Goal: Task Accomplishment & Management: Manage account settings

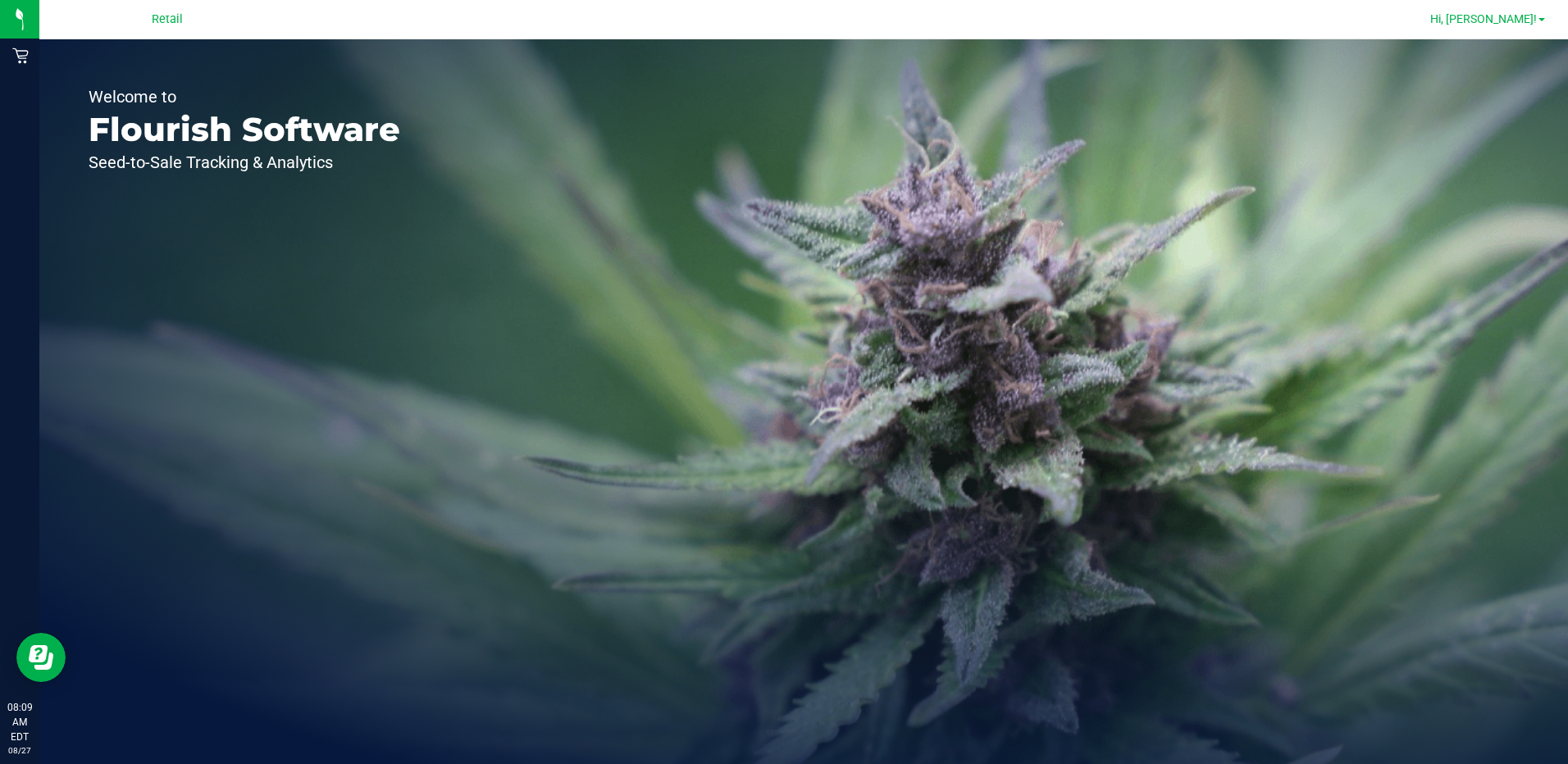
click at [1523, 23] on span "Hi, [PERSON_NAME]!" at bounding box center [1483, 18] width 107 height 13
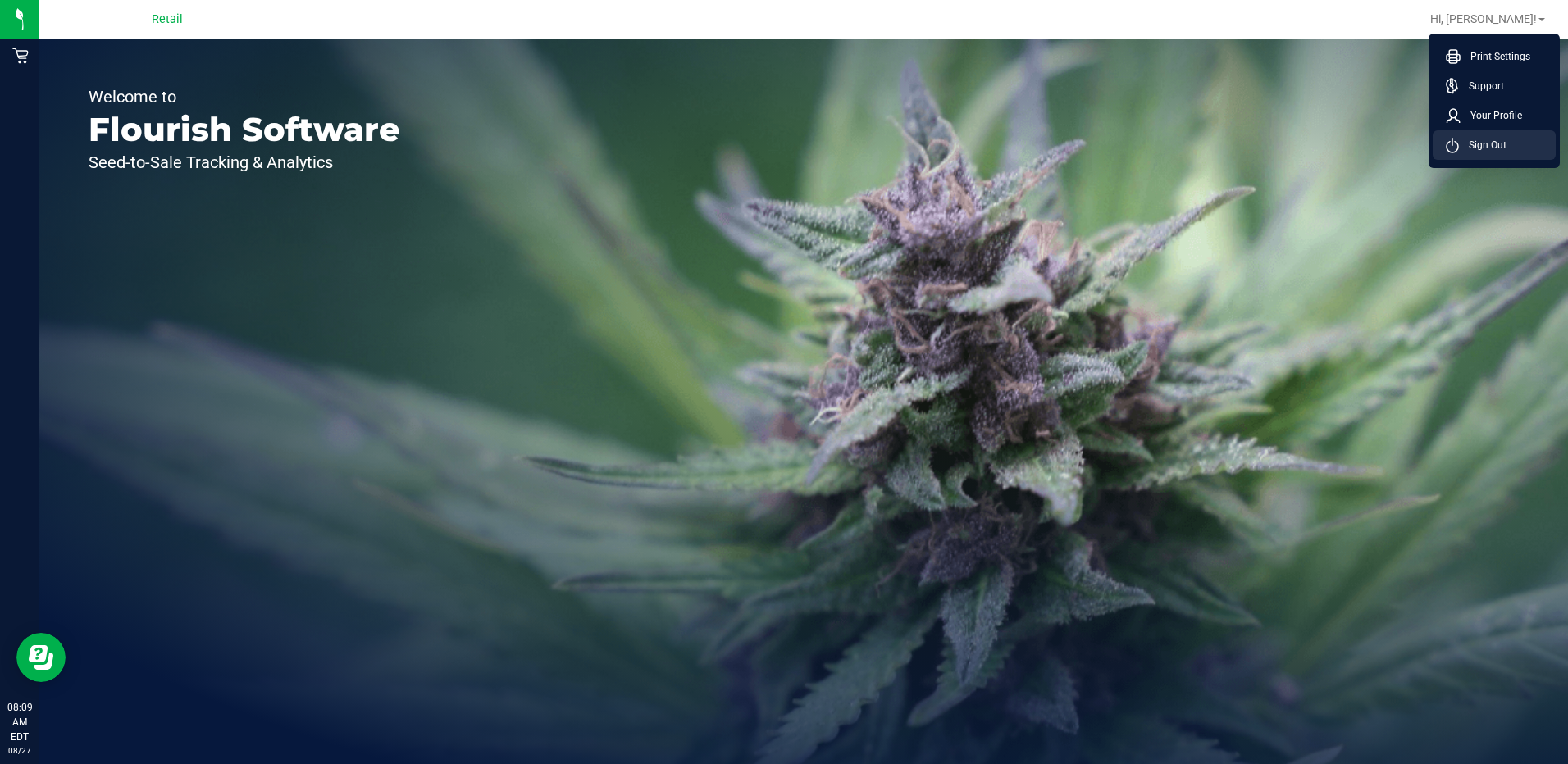
click at [1492, 151] on span "Sign Out" at bounding box center [1482, 145] width 48 height 17
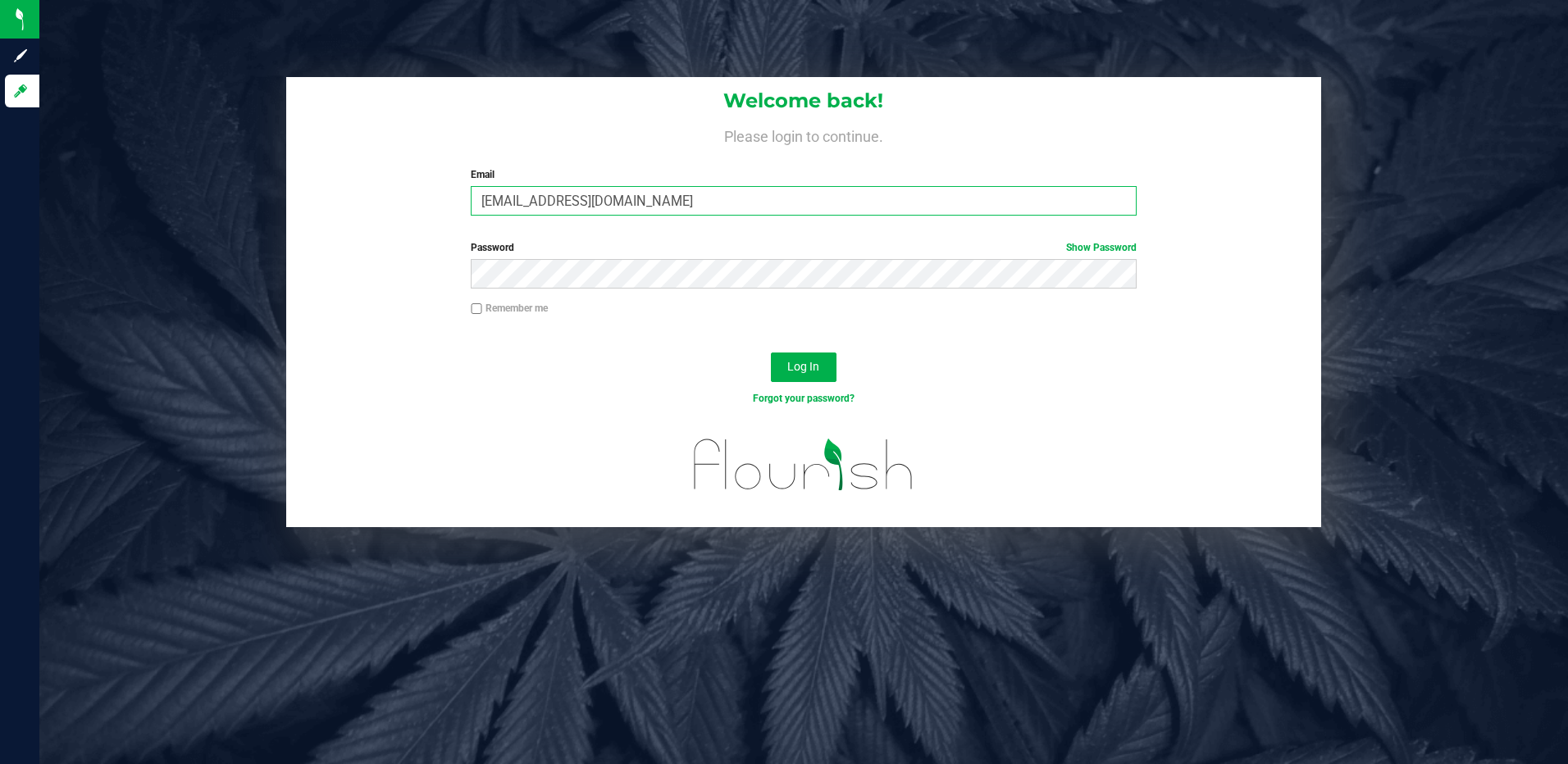
click at [686, 202] on input "[EMAIL_ADDRESS][DOMAIN_NAME]" at bounding box center [804, 200] width 666 height 29
drag, startPoint x: 560, startPoint y: 202, endPoint x: 191, endPoint y: 202, distance: 369.0
click at [191, 202] on div "Welcome back! Please login to continue. Email [EMAIL_ADDRESS][DOMAIN_NAME] Requ…" at bounding box center [804, 302] width 1553 height 451
type input "[EMAIL_ADDRESS][DOMAIN_NAME]"
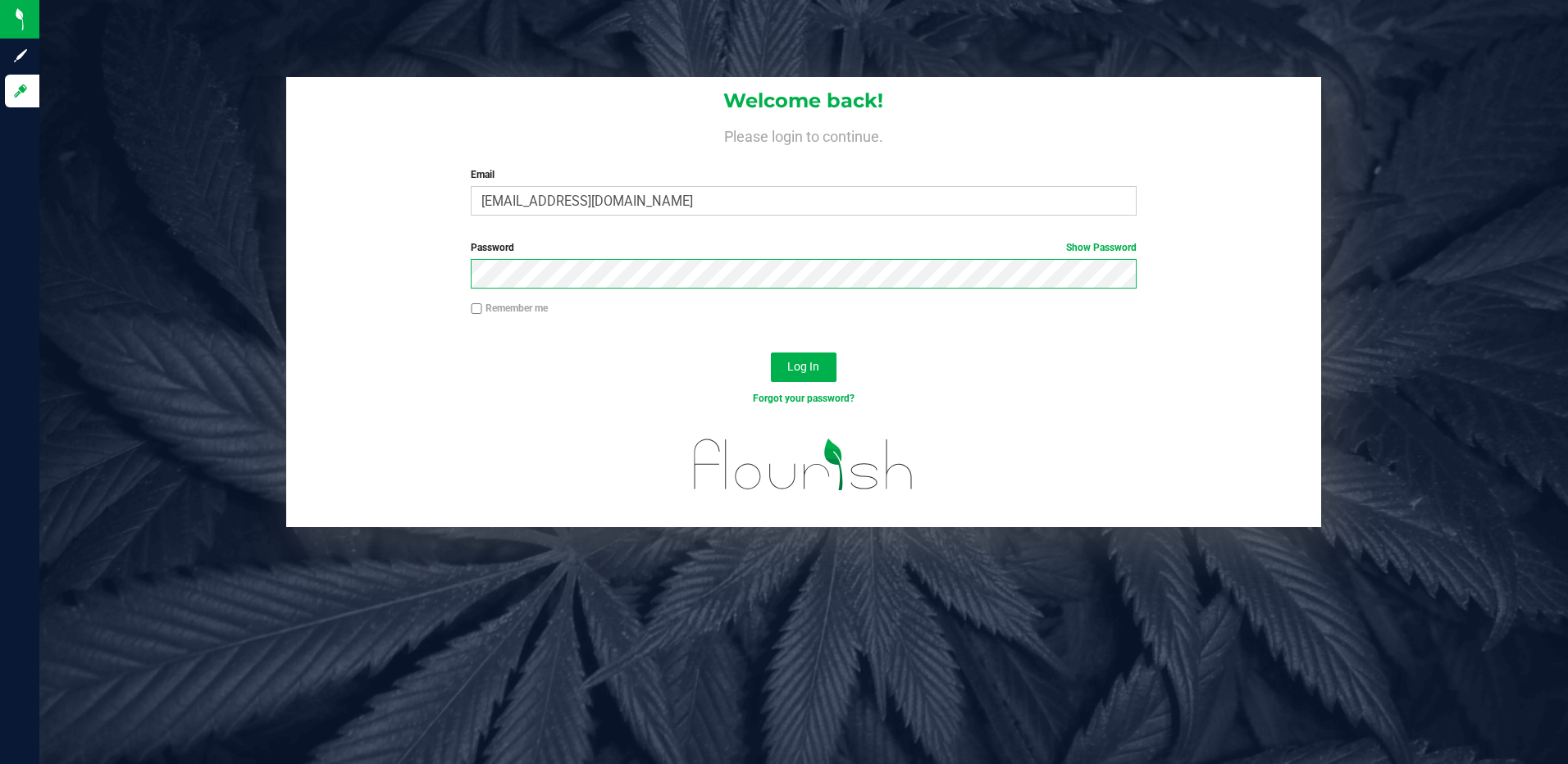
click at [771, 352] on button "Log In" at bounding box center [803, 367] width 65 height 29
